Goal: Information Seeking & Learning: Learn about a topic

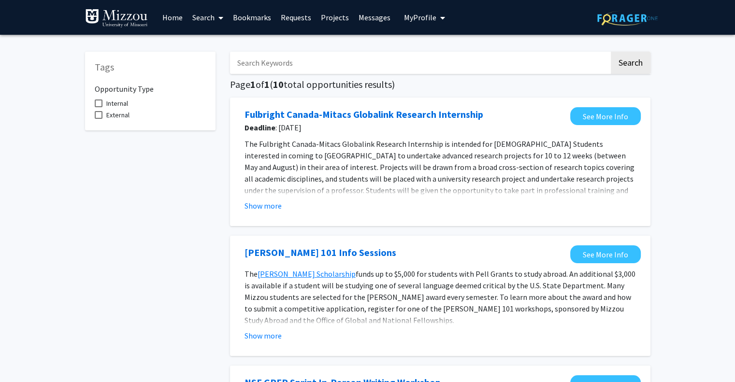
click at [400, 67] on input "Search Keywords" at bounding box center [419, 63] width 379 height 22
click at [611, 52] on button "Search" at bounding box center [631, 63] width 40 height 22
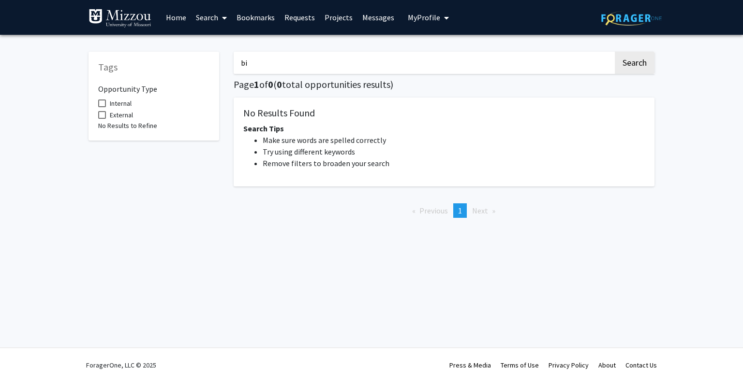
type input "b"
click at [614, 52] on button "Search" at bounding box center [634, 63] width 40 height 22
click at [633, 57] on button "Search" at bounding box center [634, 63] width 40 height 22
click at [387, 59] on input "MURR" at bounding box center [422, 63] width 379 height 22
type input "M"
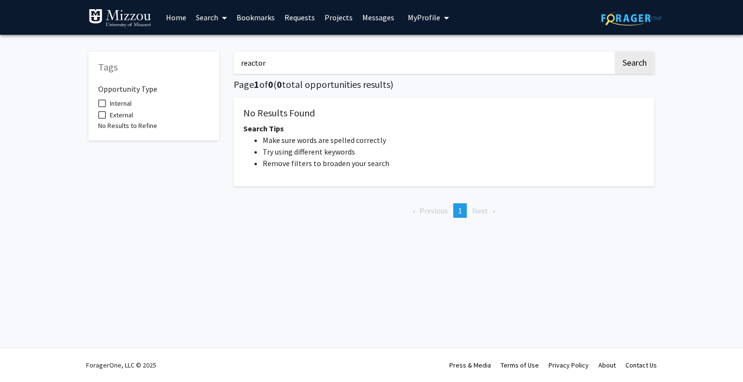
click at [614, 52] on button "Search" at bounding box center [634, 63] width 40 height 22
type input "r"
type input "nuclear"
click at [614, 52] on button "Search" at bounding box center [634, 63] width 40 height 22
click at [638, 65] on button "Search" at bounding box center [634, 63] width 40 height 22
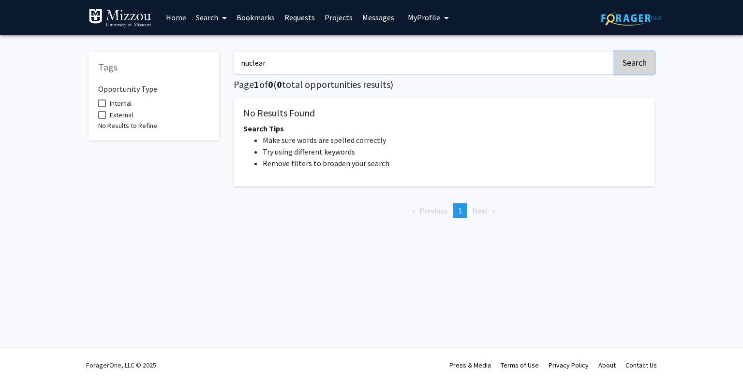
click at [638, 65] on button "Search" at bounding box center [634, 63] width 40 height 22
click at [174, 19] on link "Home" at bounding box center [176, 17] width 30 height 34
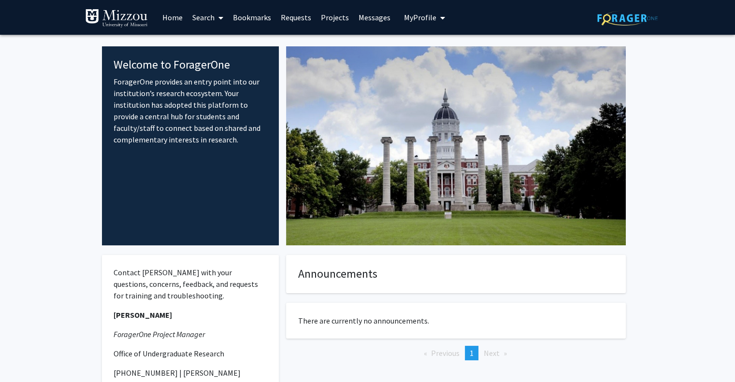
click at [212, 18] on link "Search" at bounding box center [208, 17] width 41 height 34
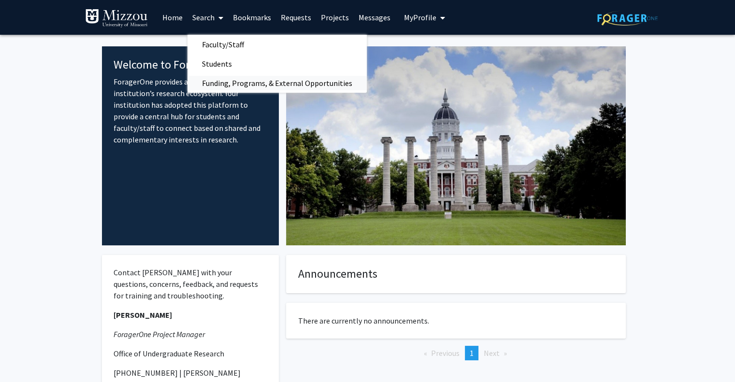
click at [230, 79] on span "Funding, Programs, & External Opportunities" at bounding box center [277, 82] width 179 height 19
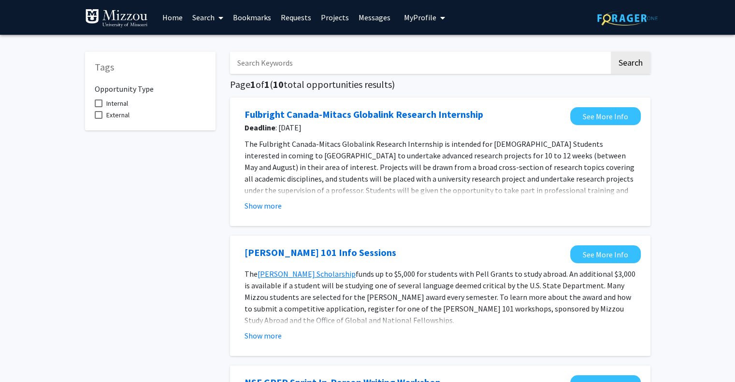
click at [99, 104] on span at bounding box center [99, 104] width 8 height 8
click at [99, 107] on input "Internal" at bounding box center [98, 107] width 0 height 0
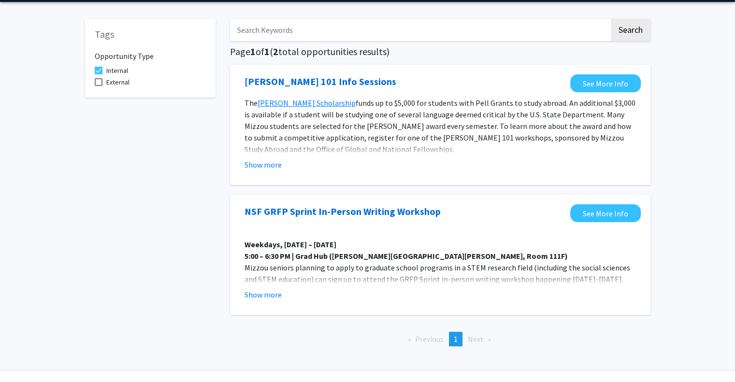
scroll to position [23, 0]
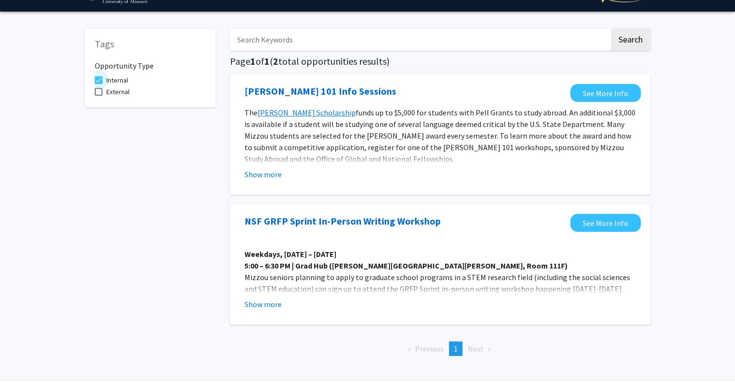
click at [98, 82] on span at bounding box center [99, 80] width 8 height 8
click at [98, 84] on input "Internal" at bounding box center [98, 84] width 0 height 0
checkbox input "false"
